Goal: Check status

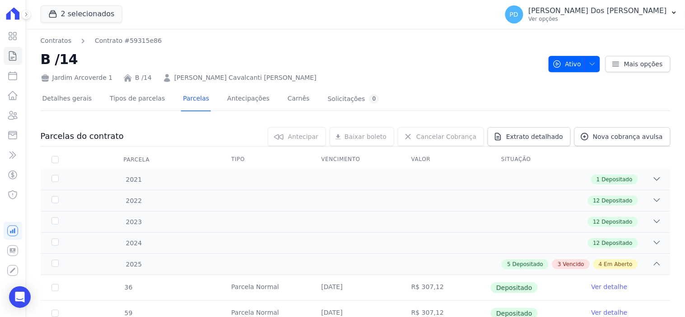
scroll to position [250, 0]
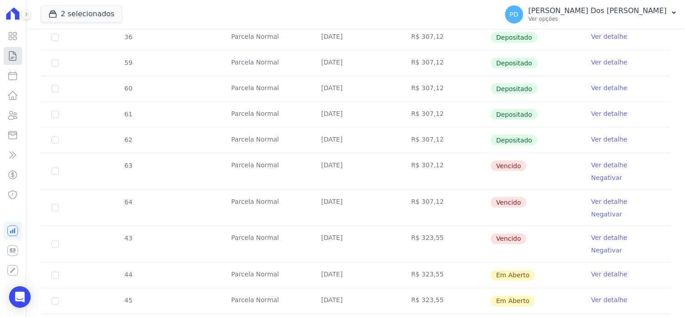
click at [10, 55] on icon at bounding box center [12, 56] width 11 height 11
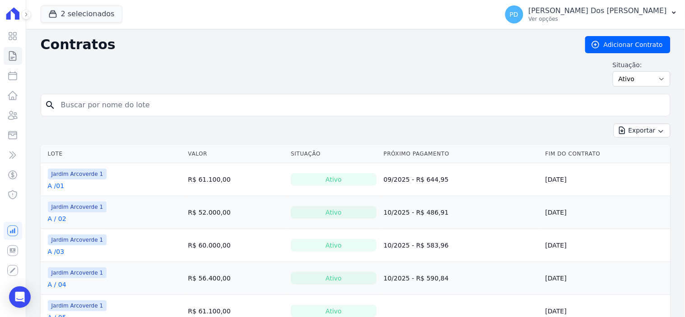
click at [124, 111] on input "search" at bounding box center [361, 105] width 611 height 18
type input "i / 14"
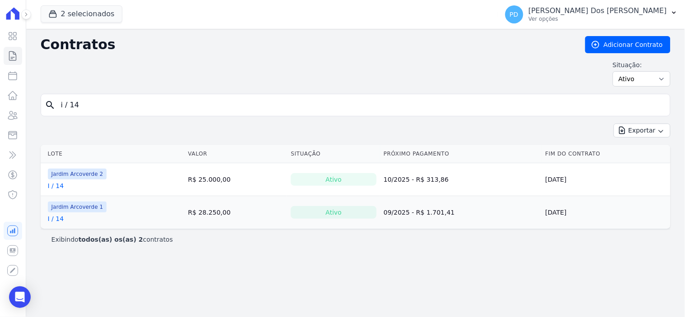
click at [56, 219] on link "I / 14" at bounding box center [56, 218] width 16 height 9
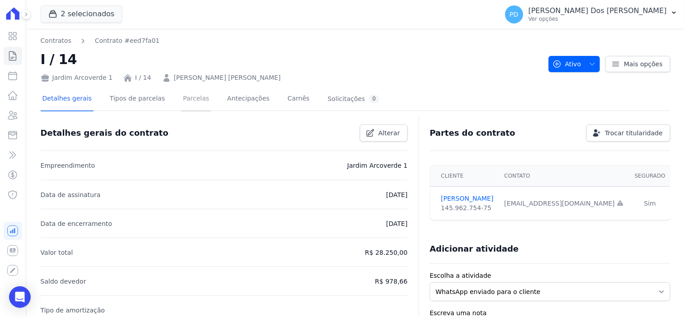
click at [186, 98] on link "Parcelas" at bounding box center [196, 100] width 30 height 24
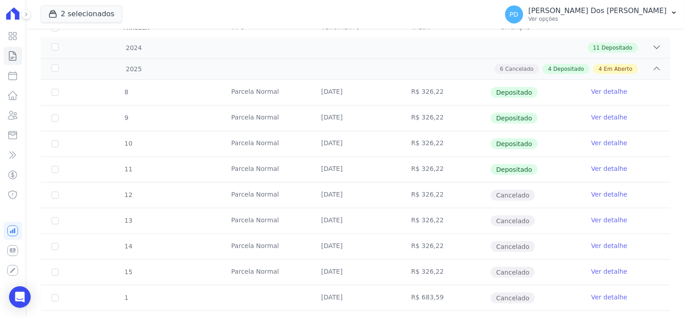
scroll to position [131, 0]
